Goal: Navigation & Orientation: Find specific page/section

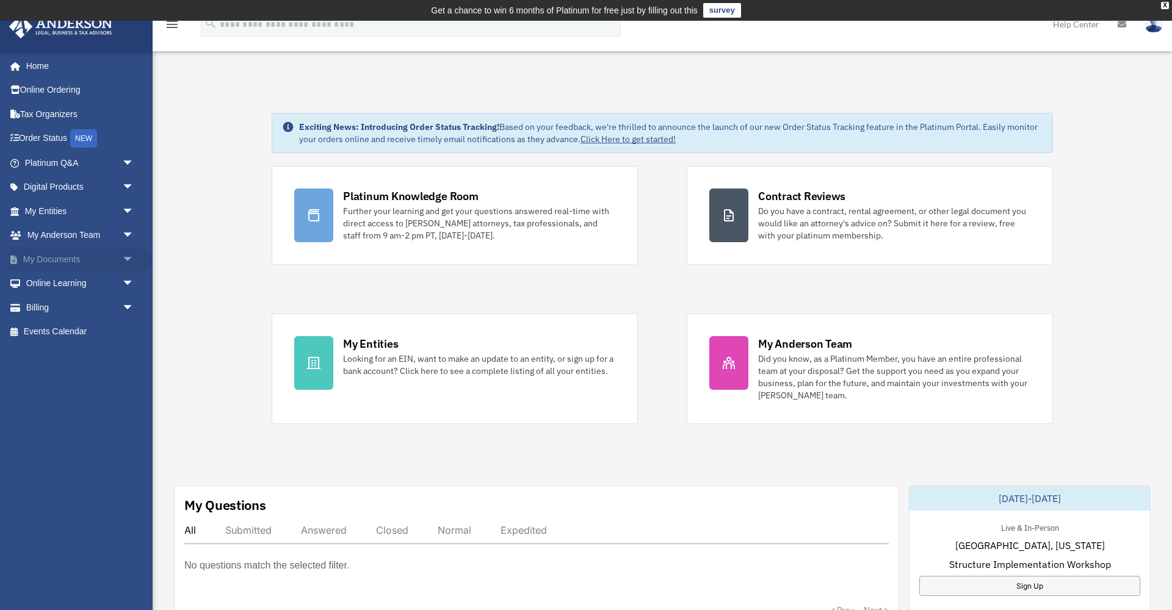
click at [129, 258] on span "arrow_drop_down" at bounding box center [134, 259] width 24 height 25
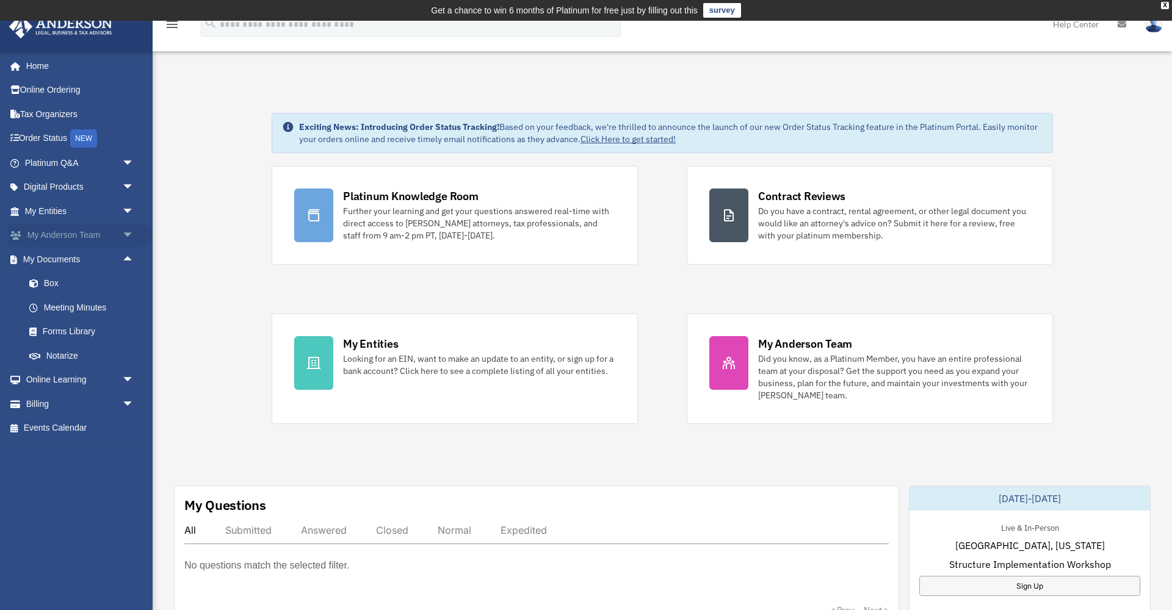
click at [131, 231] on span "arrow_drop_down" at bounding box center [134, 235] width 24 height 25
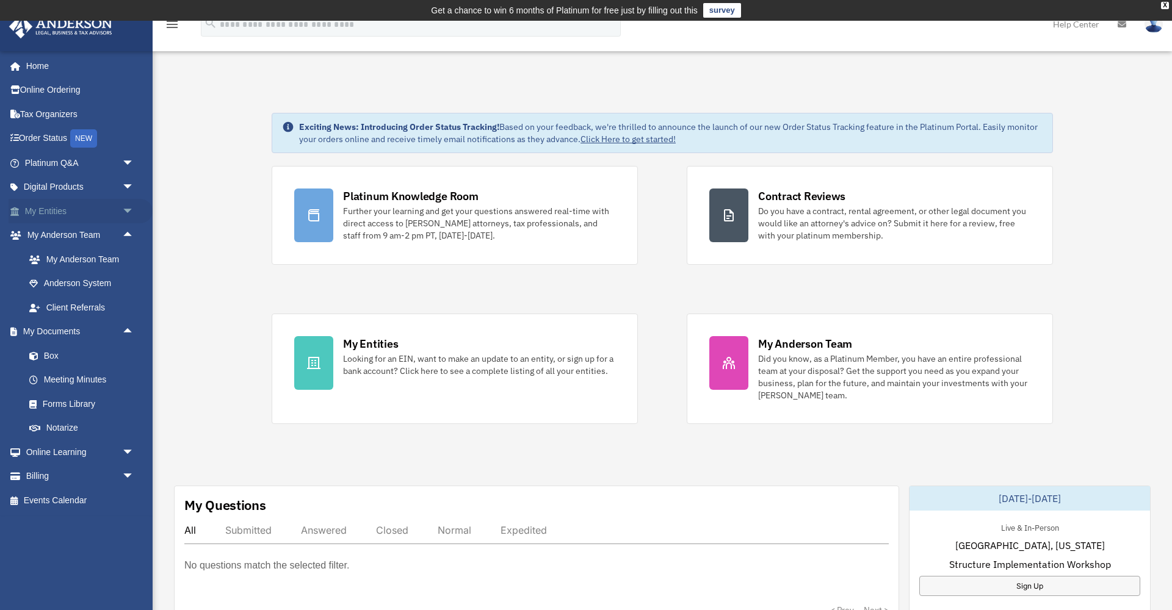
click at [126, 207] on span "arrow_drop_down" at bounding box center [134, 211] width 24 height 25
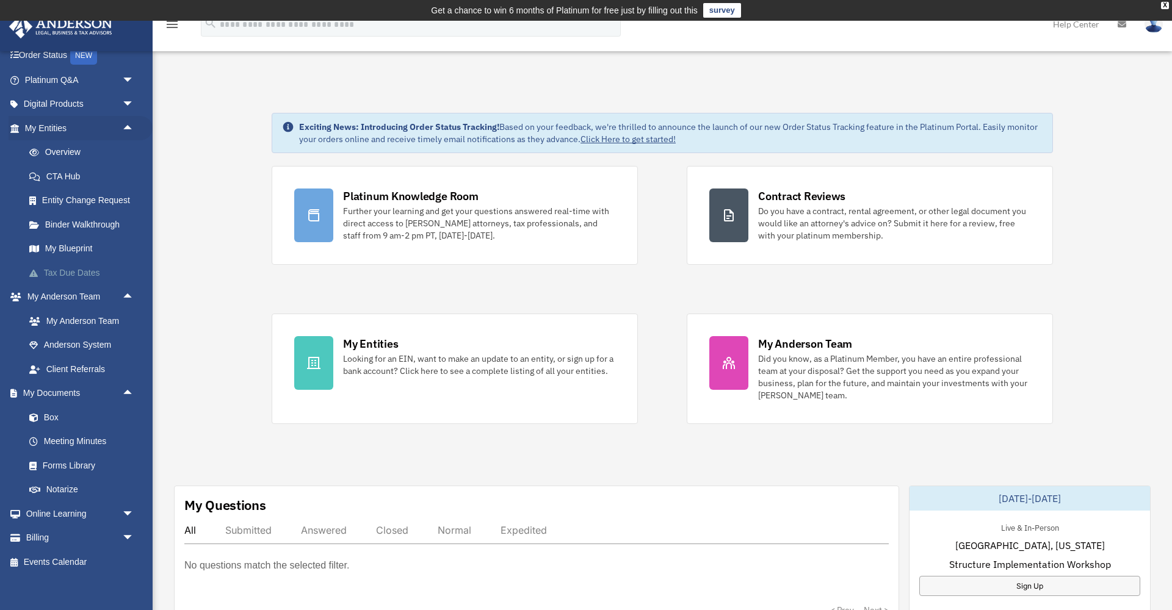
scroll to position [45, 0]
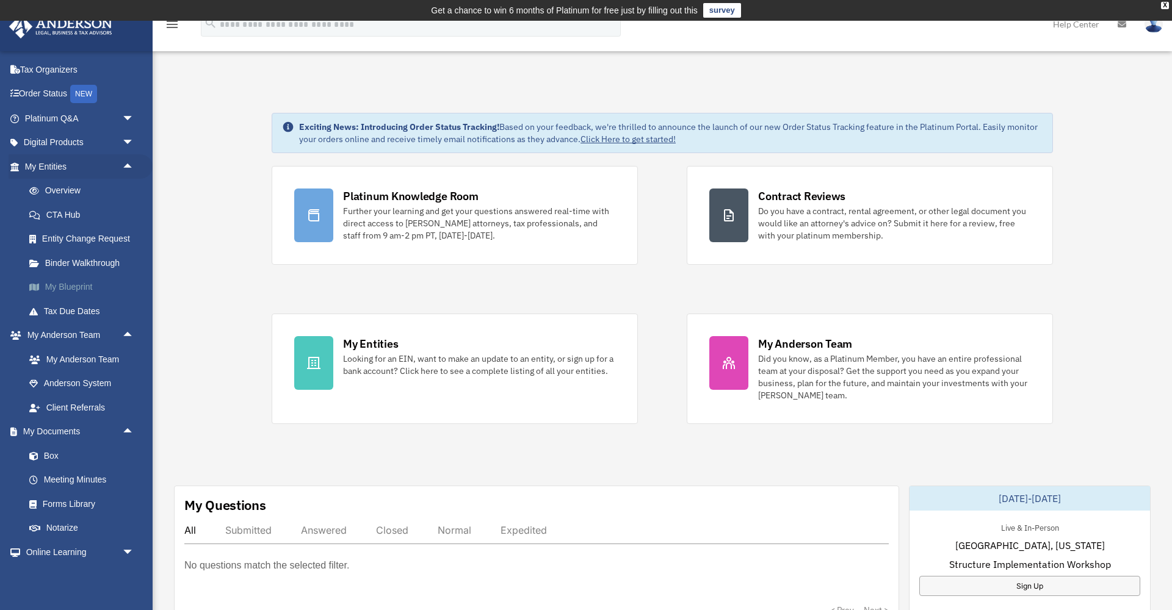
click at [79, 286] on link "My Blueprint" at bounding box center [85, 287] width 136 height 24
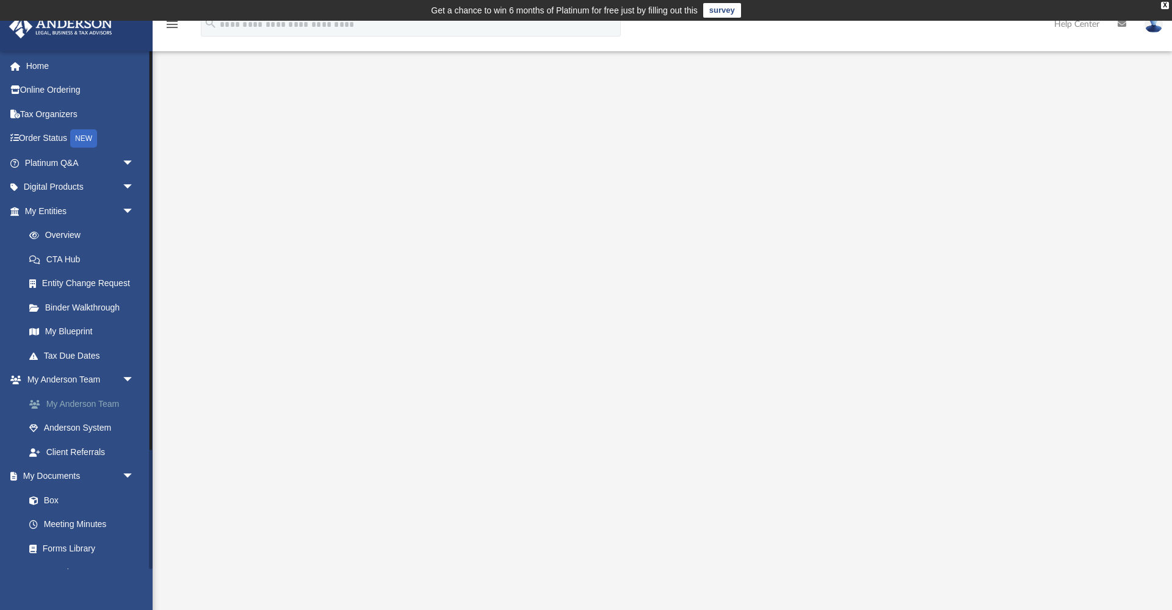
click at [86, 400] on link "My Anderson Team" at bounding box center [85, 404] width 136 height 24
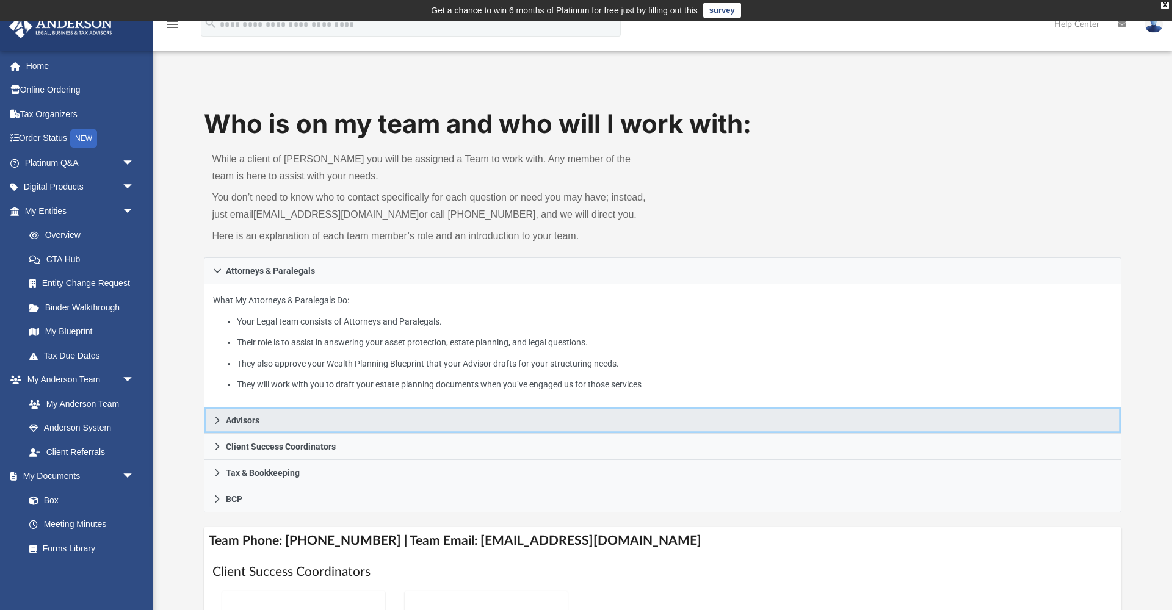
click at [223, 419] on link "Advisors" at bounding box center [662, 421] width 917 height 26
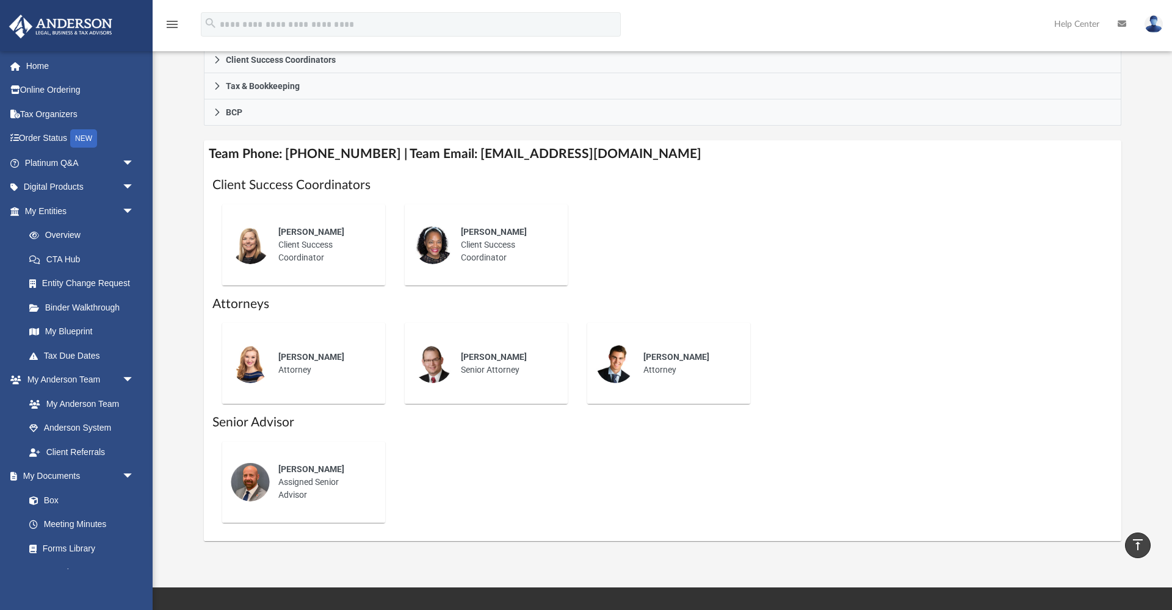
scroll to position [388, 0]
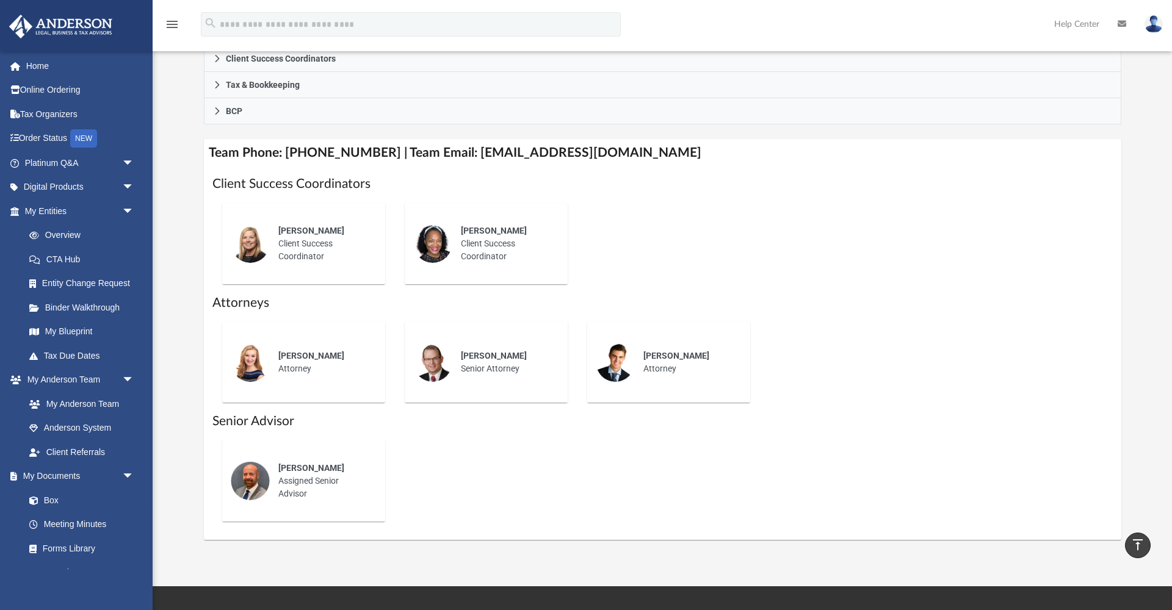
click at [311, 475] on div "Michael Hackler Assigned Senior Advisor" at bounding box center [323, 482] width 107 height 56
click at [256, 476] on img at bounding box center [250, 480] width 39 height 39
click at [331, 469] on span "Michael Hackler" at bounding box center [311, 468] width 66 height 10
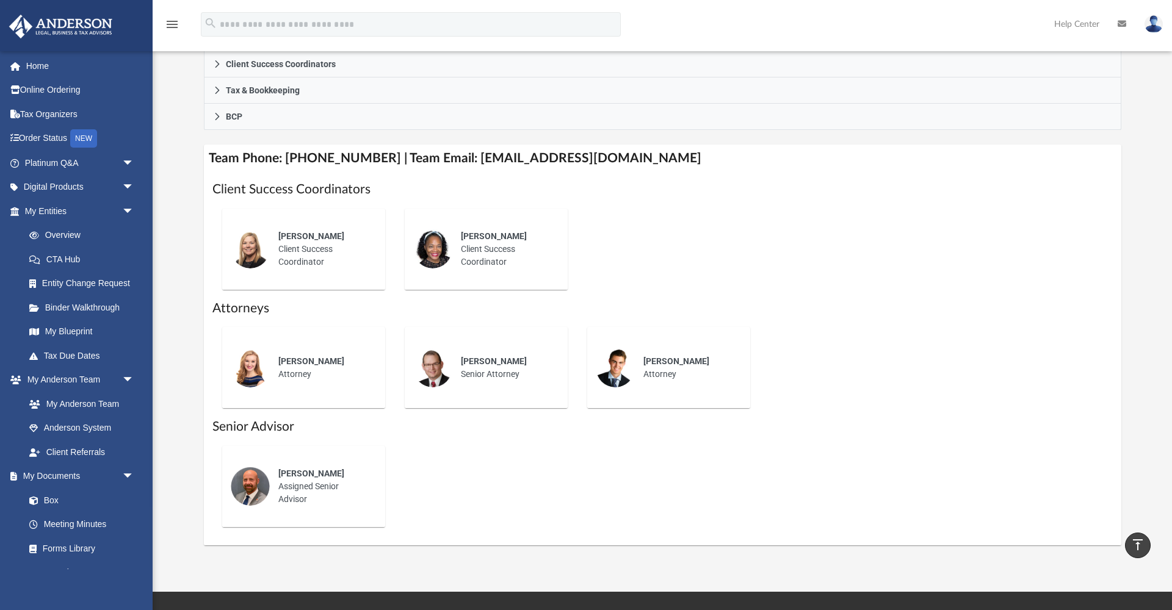
scroll to position [374, 0]
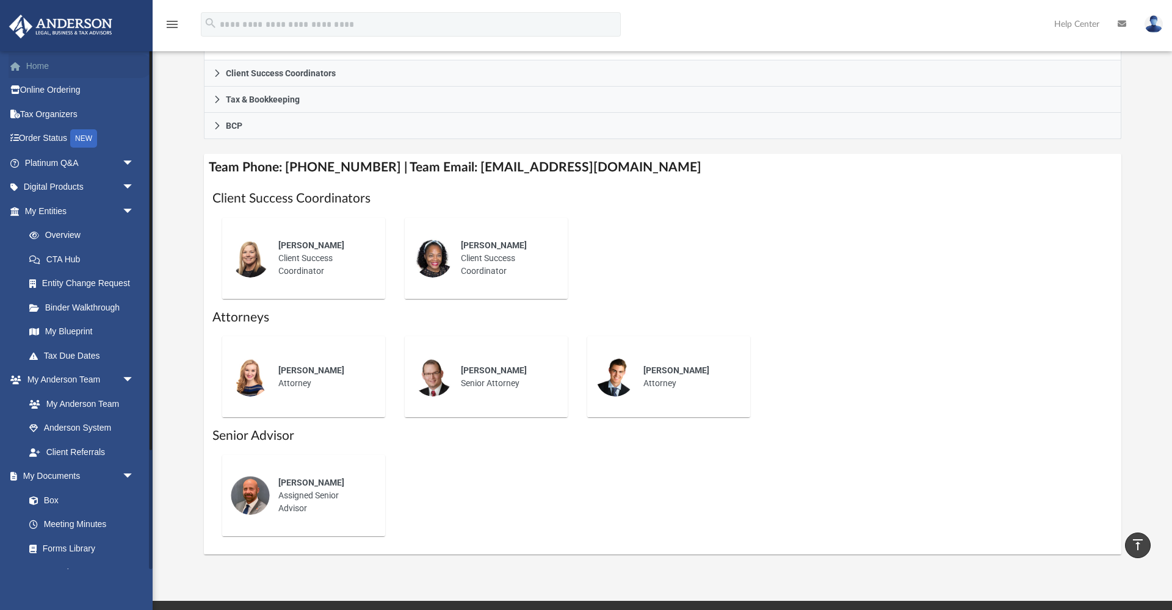
click at [52, 65] on link "Home" at bounding box center [81, 66] width 144 height 24
click at [34, 63] on link "Home" at bounding box center [81, 66] width 144 height 24
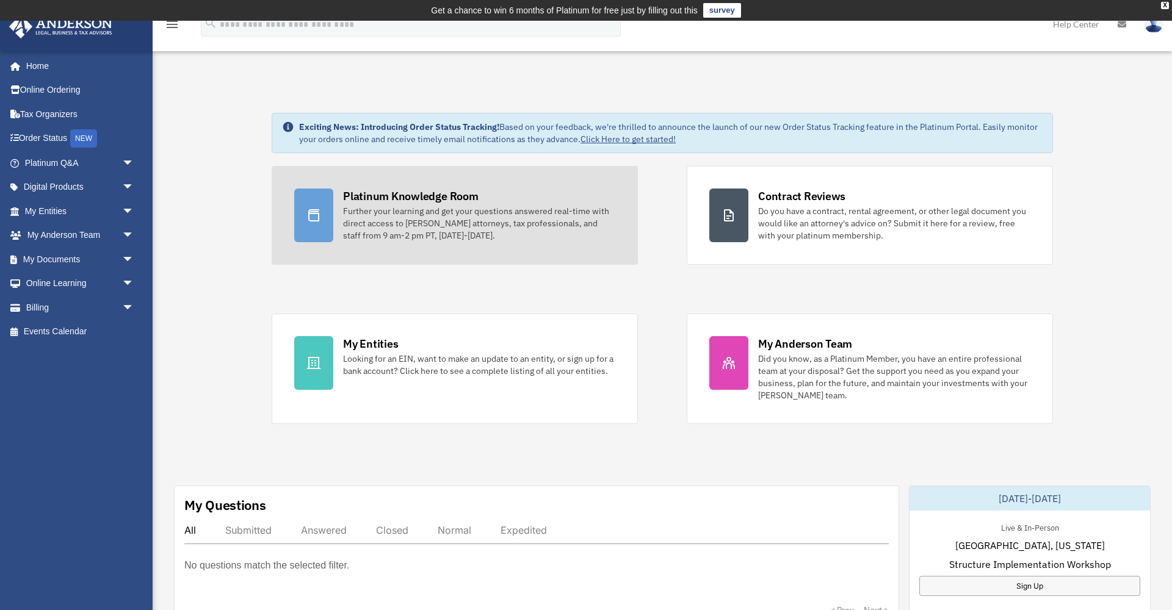
click at [413, 200] on div "Platinum Knowledge Room" at bounding box center [411, 196] width 136 height 15
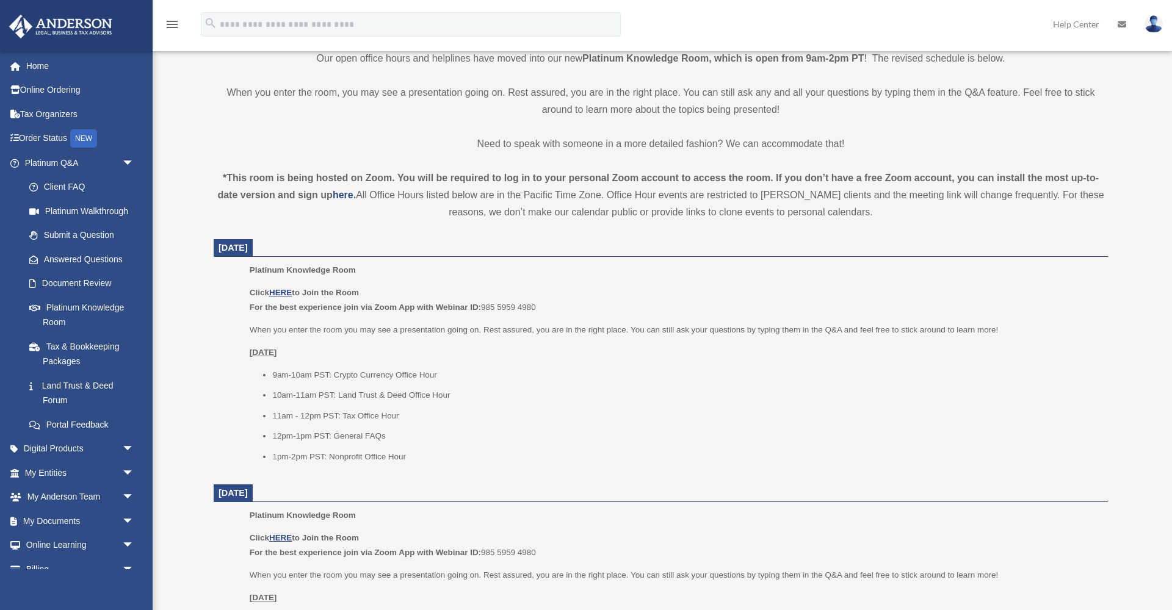
scroll to position [335, 0]
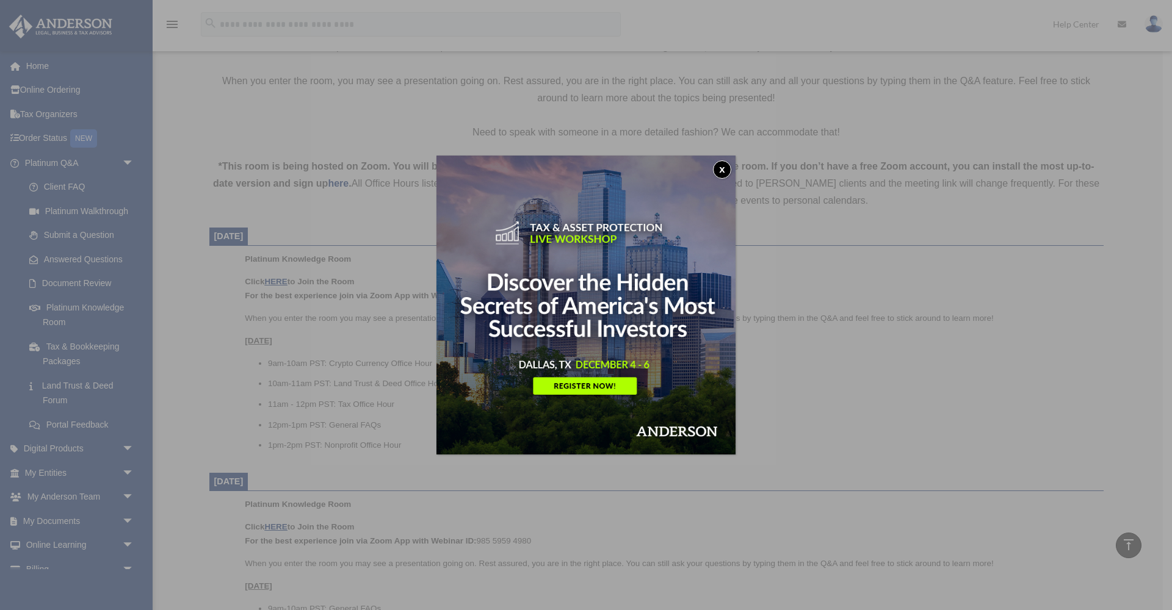
click at [725, 167] on button "x" at bounding box center [722, 170] width 18 height 18
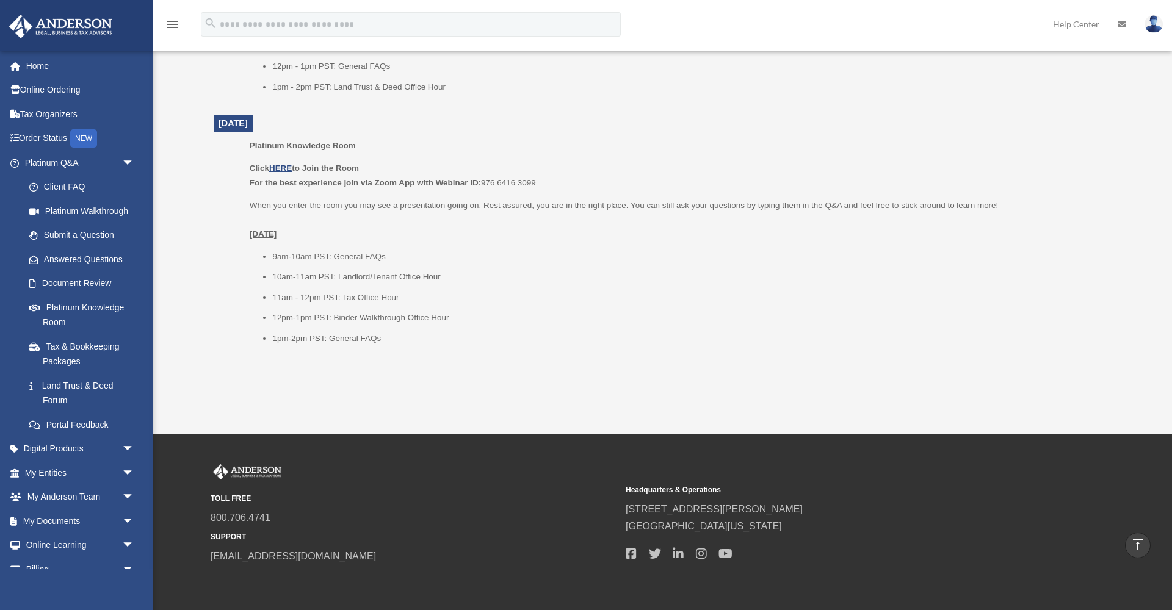
scroll to position [1384, 0]
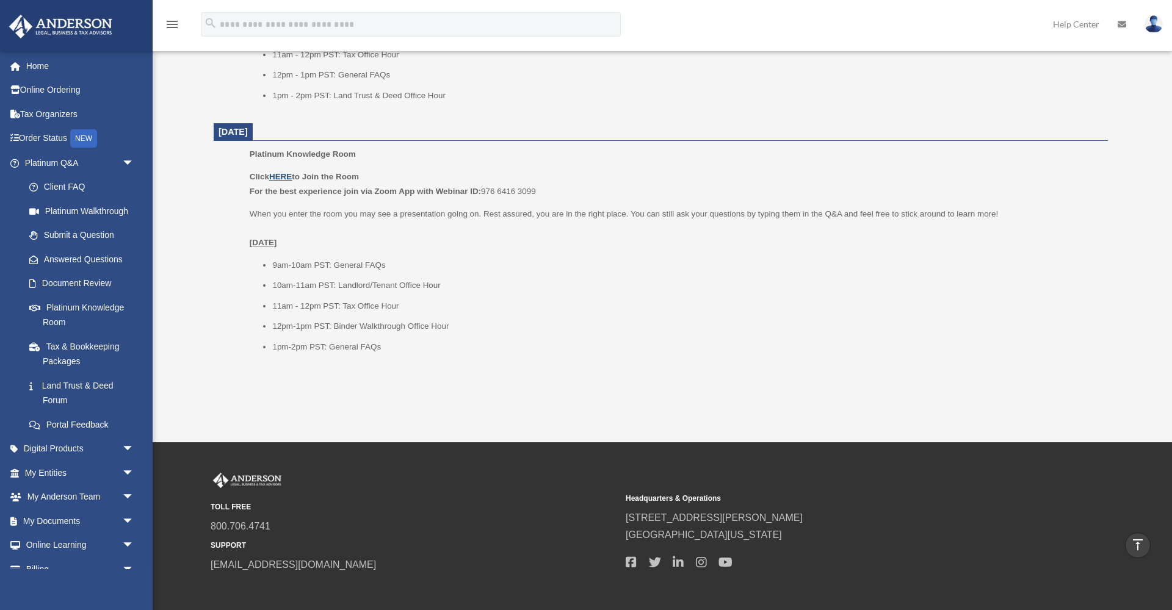
click at [281, 172] on u "HERE" at bounding box center [280, 176] width 23 height 9
